Goal: Find specific page/section: Find specific page/section

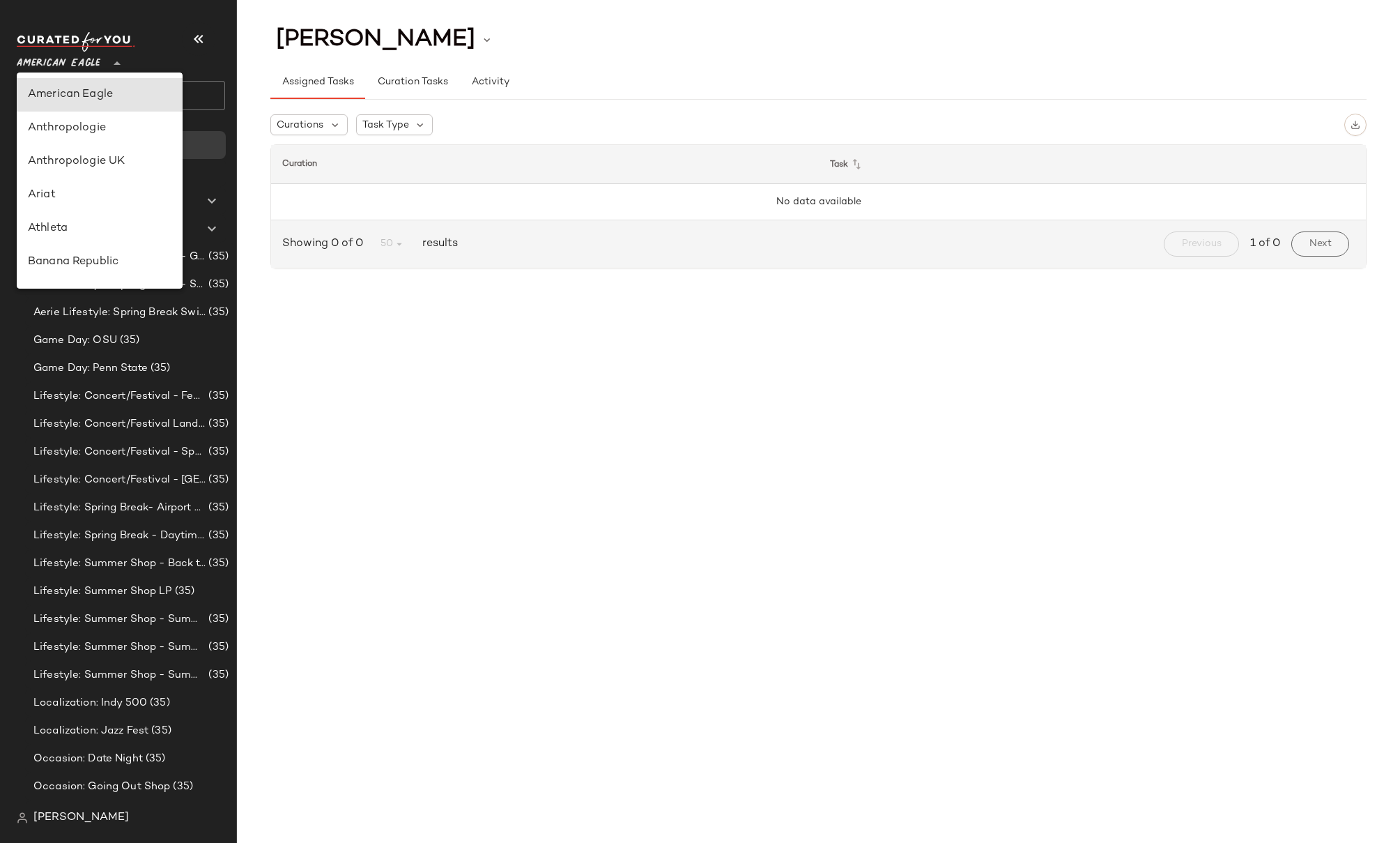
click at [81, 57] on span "American Eagle" at bounding box center [58, 60] width 84 height 25
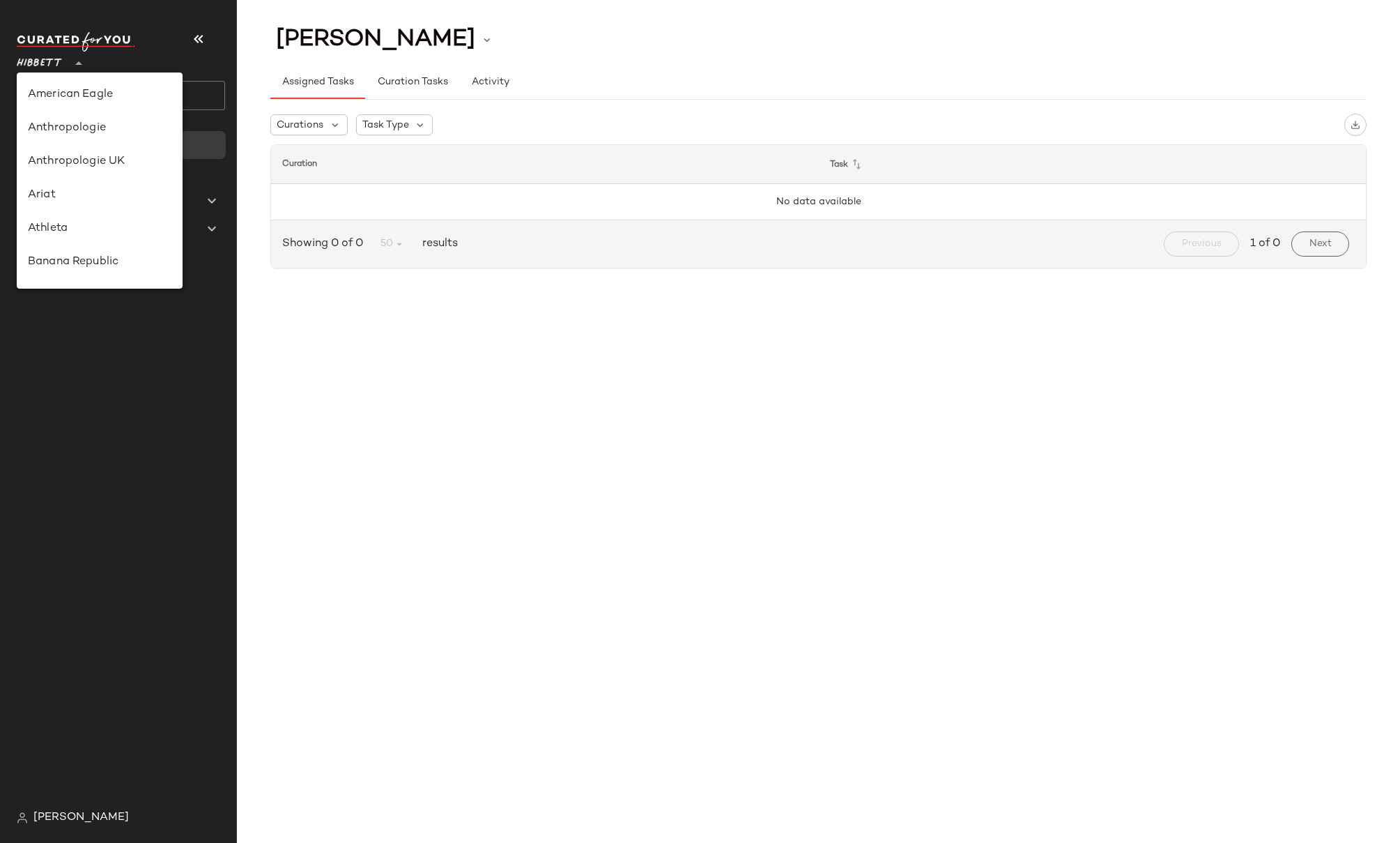
scroll to position [316, 0]
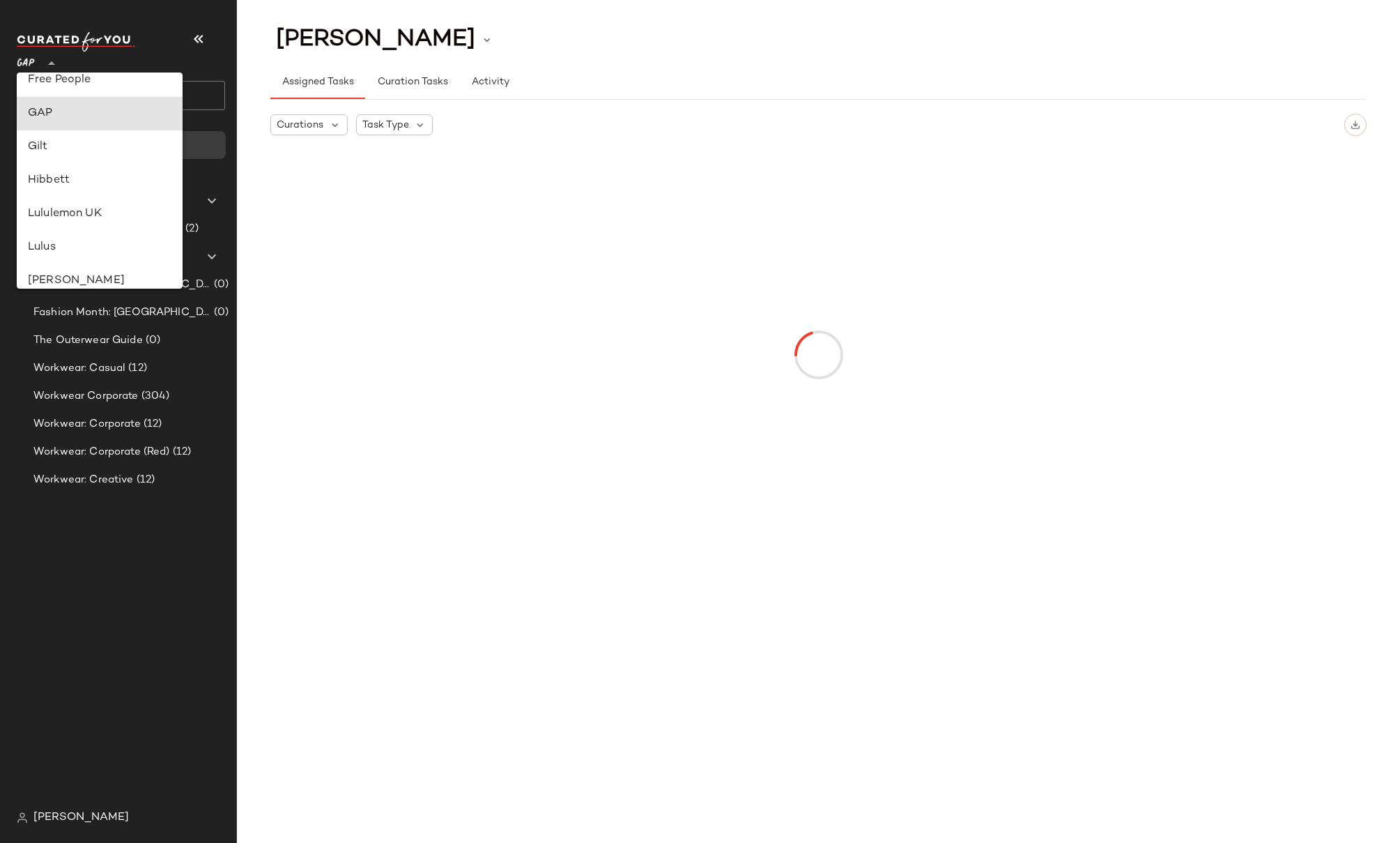
type input "**"
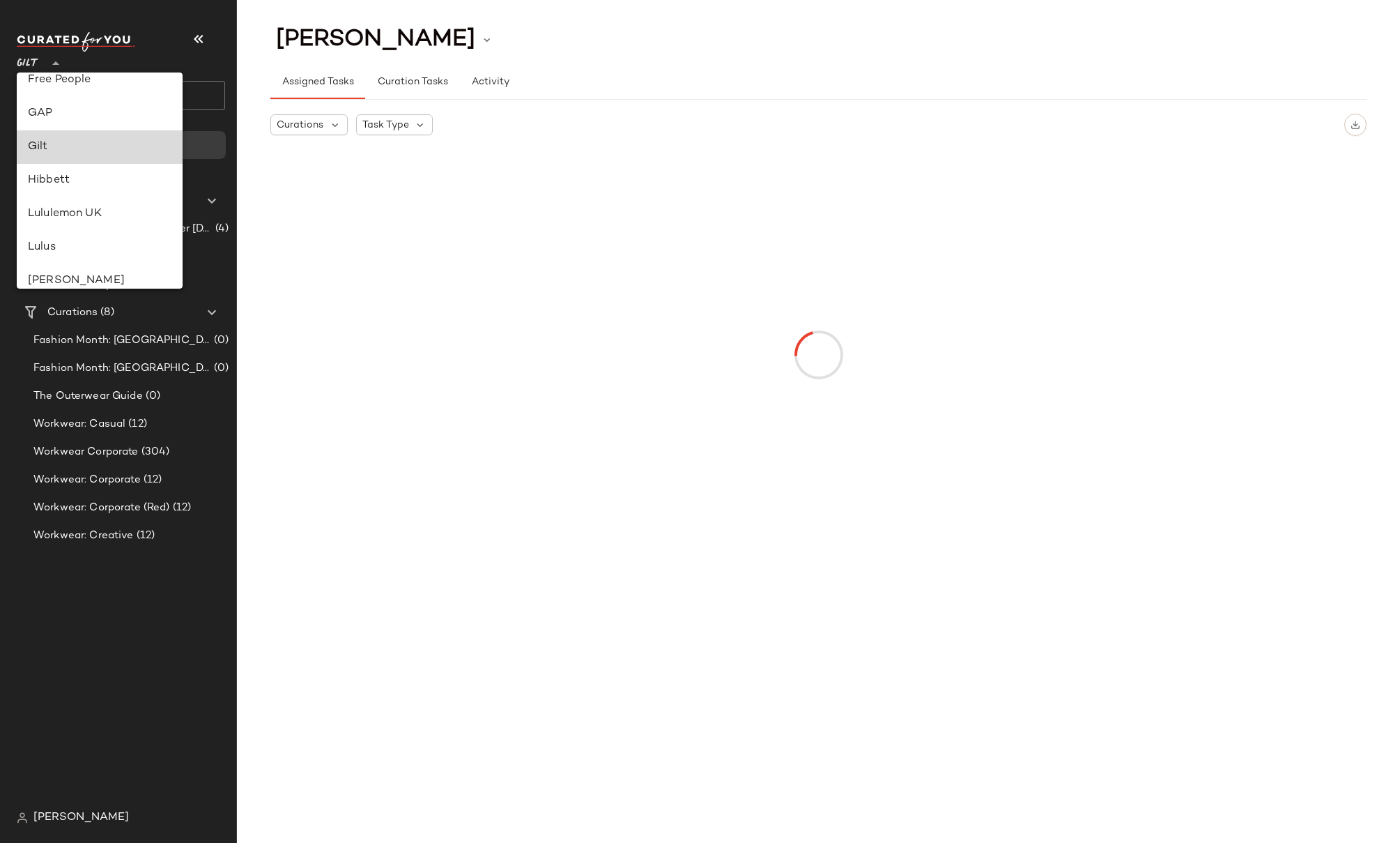
click at [60, 153] on div "Gilt" at bounding box center [100, 146] width 144 height 16
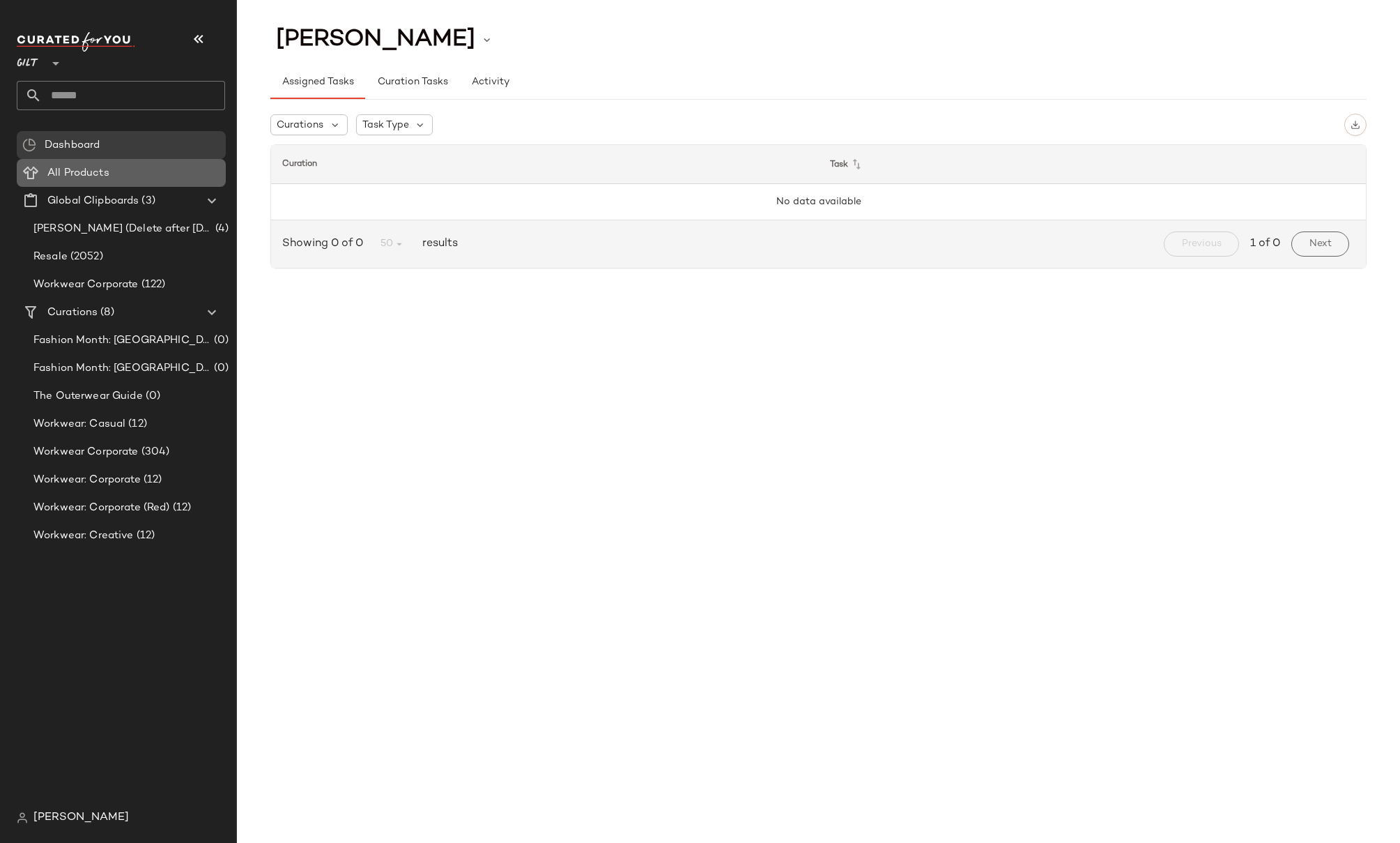
click at [77, 175] on span "All Products" at bounding box center [78, 173] width 62 height 16
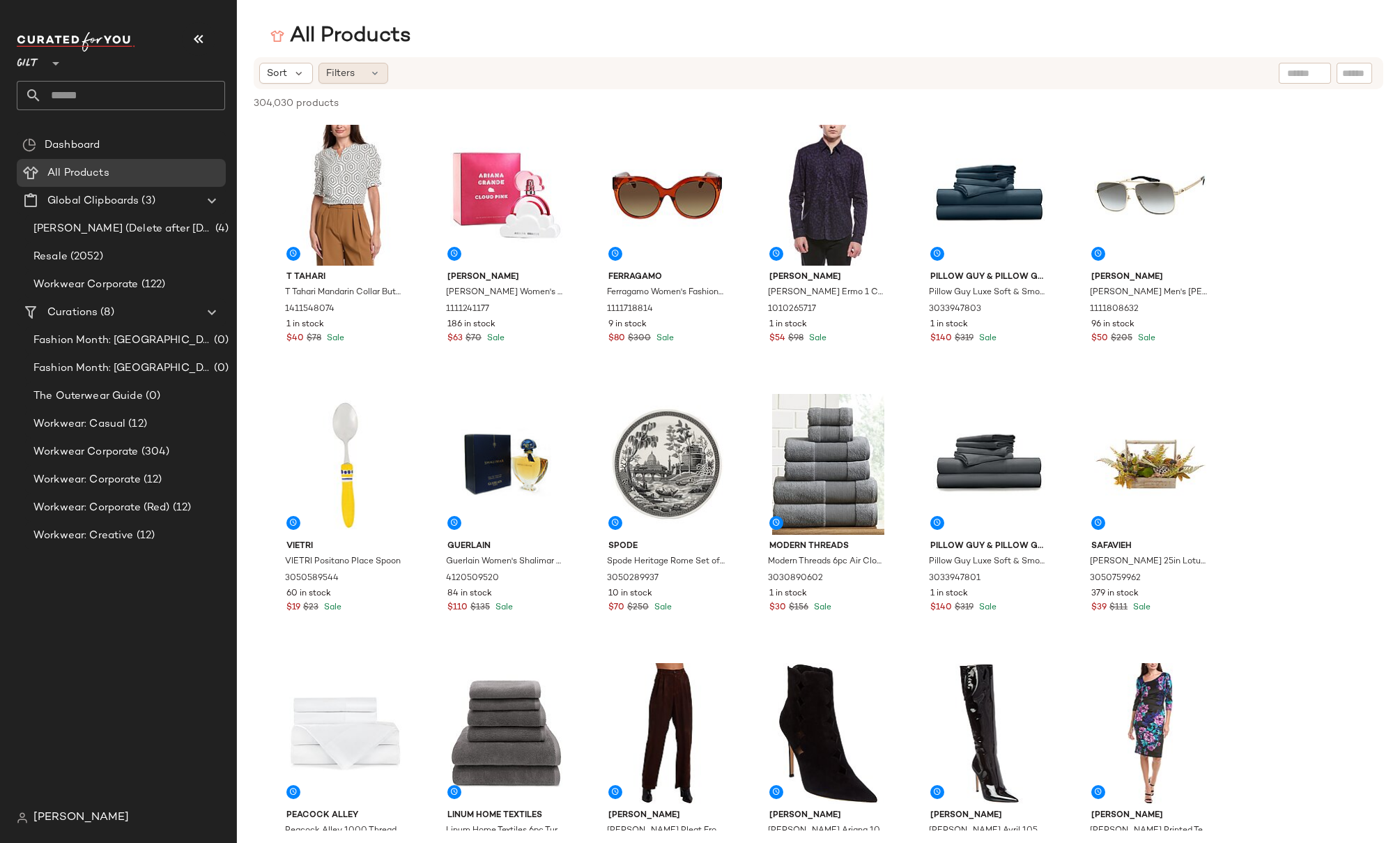
click at [348, 72] on span "Filters" at bounding box center [340, 74] width 29 height 15
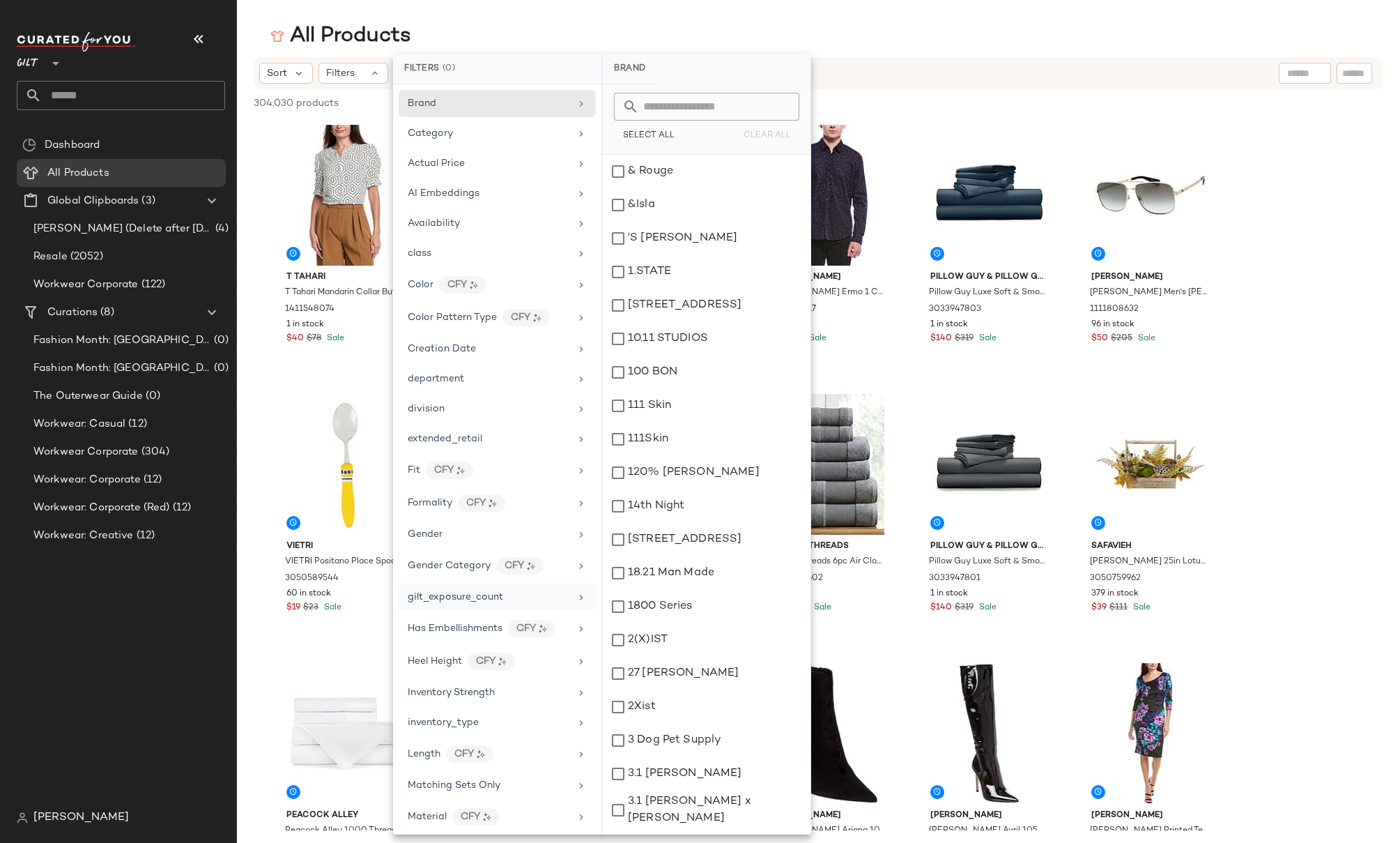
click at [464, 594] on span "gilt_exposure_count" at bounding box center [455, 597] width 95 height 10
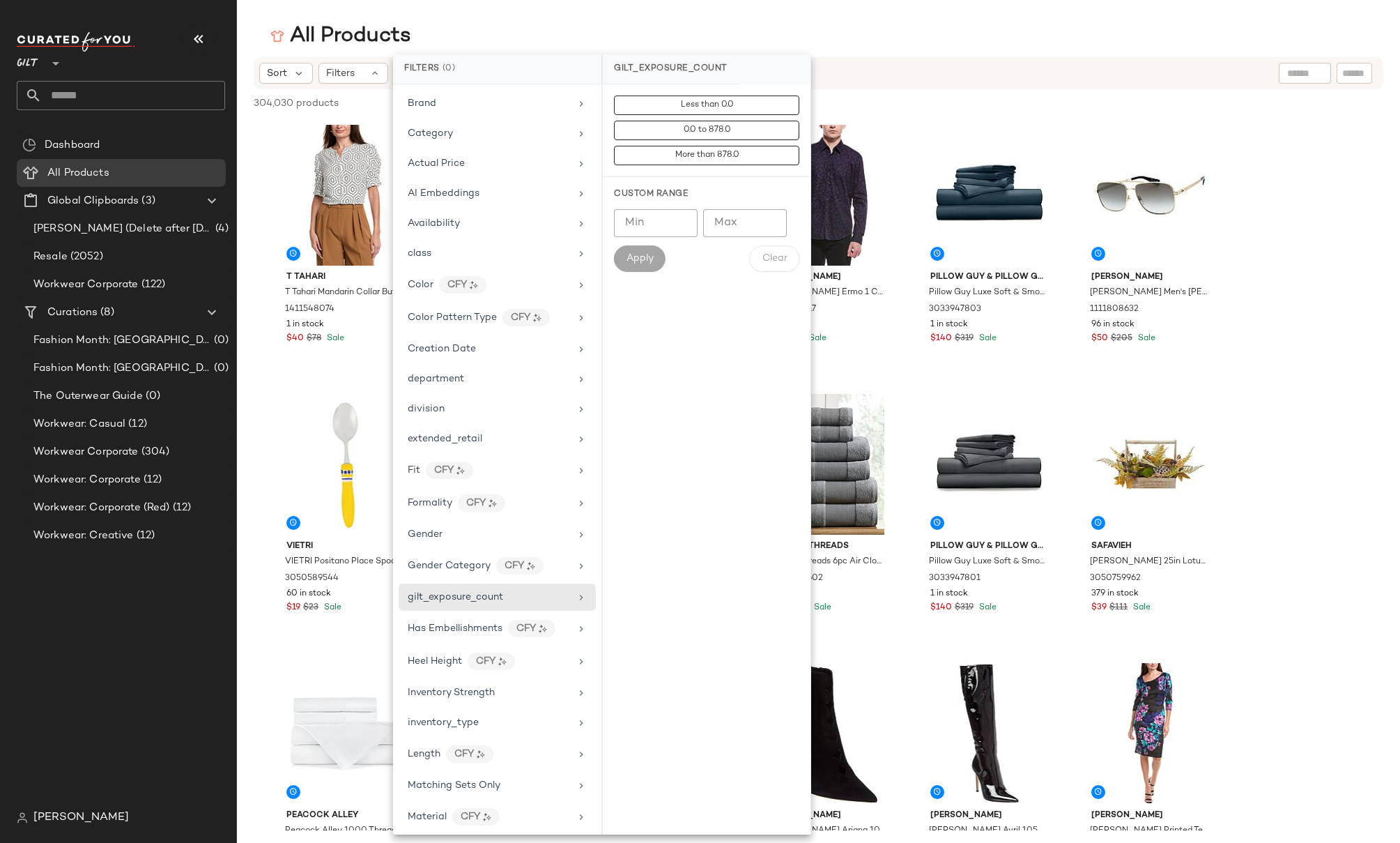
click at [732, 221] on input "Max" at bounding box center [744, 223] width 84 height 28
type input "*"
click at [639, 259] on span "Apply" at bounding box center [639, 259] width 28 height 11
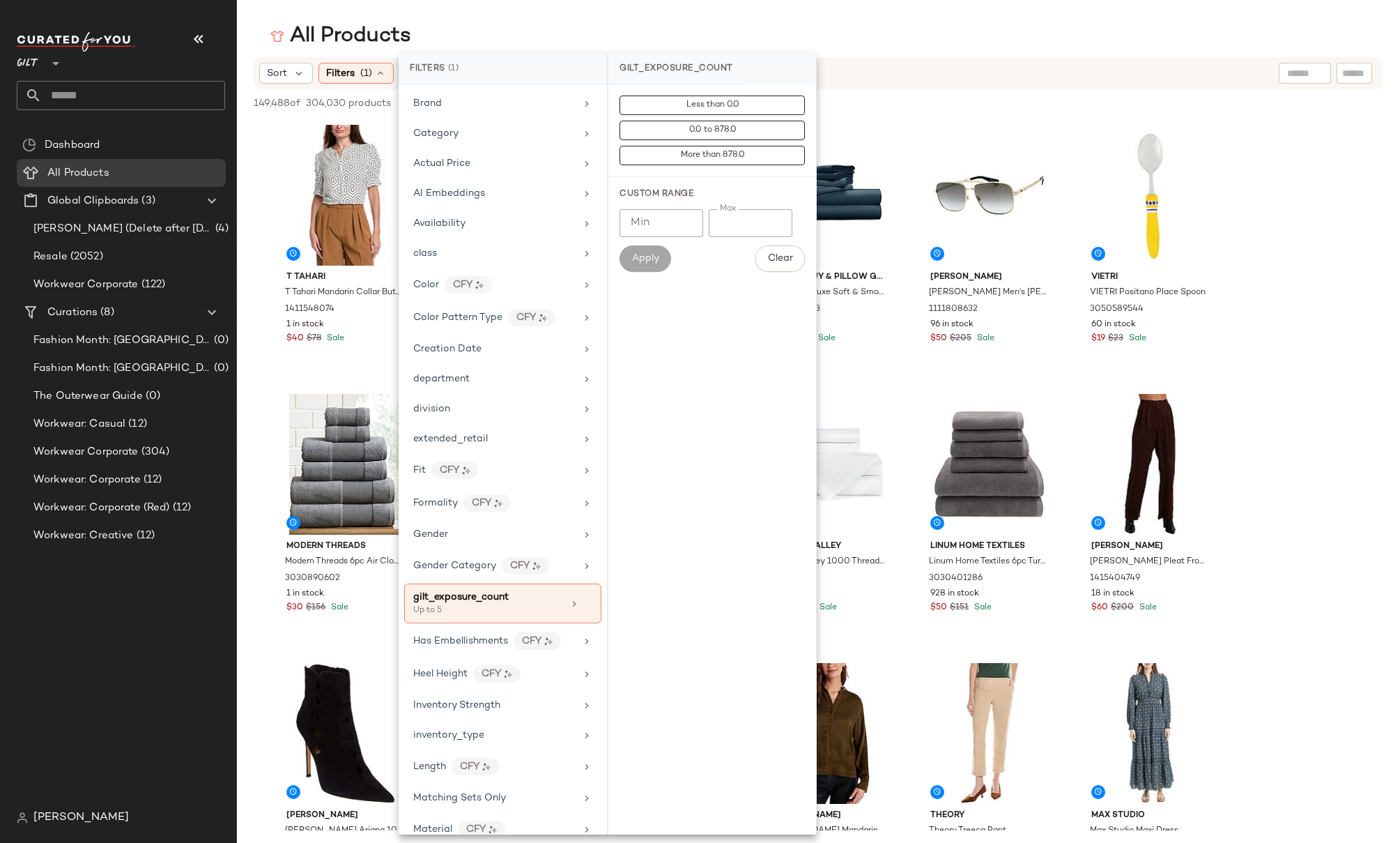
click at [747, 222] on input "*" at bounding box center [750, 223] width 84 height 28
